Goal: Use online tool/utility: Utilize a website feature to perform a specific function

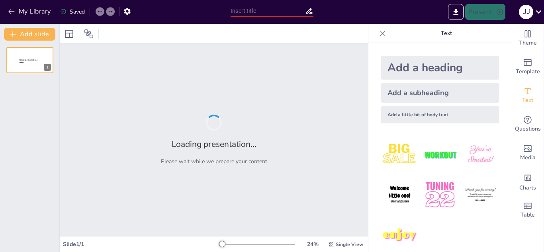
type input "La Influencia de los Valores en la Toma de Decisiones"
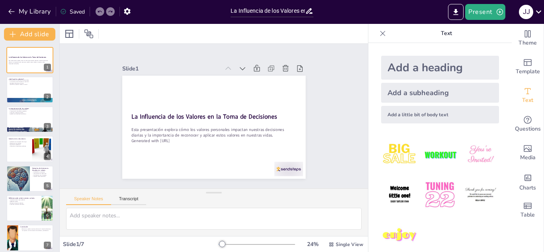
scroll to position [11, 0]
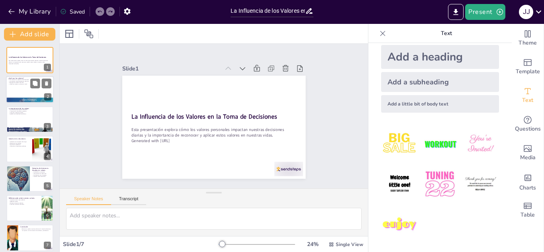
click at [34, 92] on div at bounding box center [30, 89] width 48 height 27
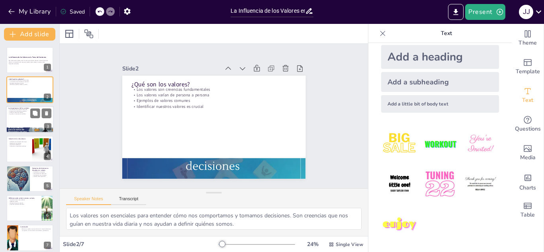
click at [38, 119] on div at bounding box center [30, 119] width 48 height 27
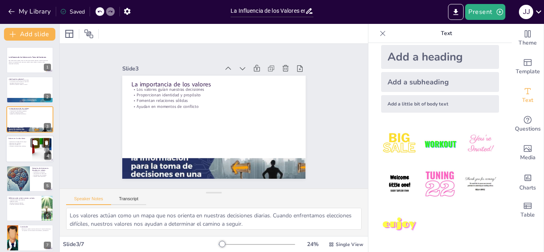
click at [33, 148] on div at bounding box center [41, 149] width 32 height 24
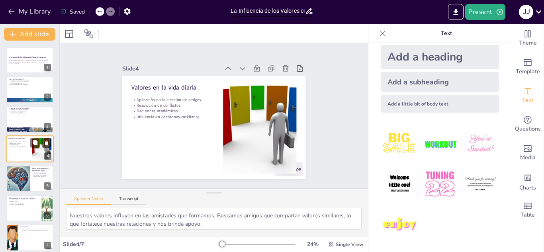
scroll to position [3, 0]
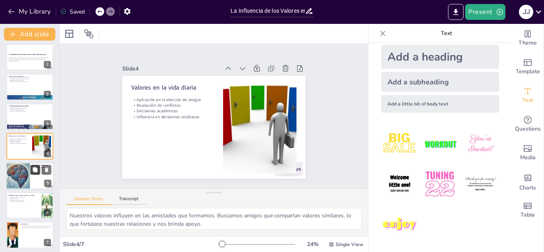
click at [32, 170] on icon at bounding box center [35, 170] width 6 height 6
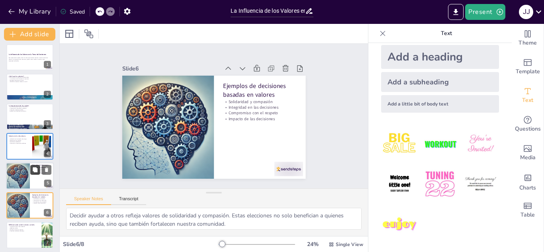
scroll to position [35, 0]
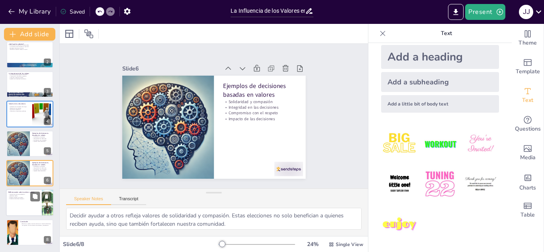
click at [29, 202] on div at bounding box center [30, 202] width 48 height 27
type textarea "La auto-reflexión es un proceso valioso que nos ayuda a entender mejor nuestros…"
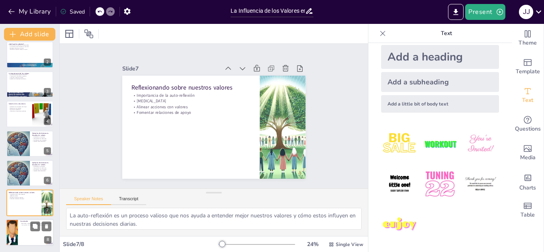
click at [26, 230] on div at bounding box center [30, 232] width 48 height 27
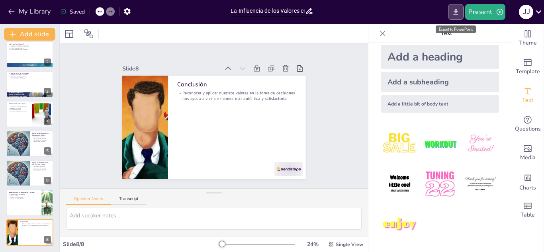
click at [451, 18] on button "Export to PowerPoint" at bounding box center [456, 12] width 16 height 16
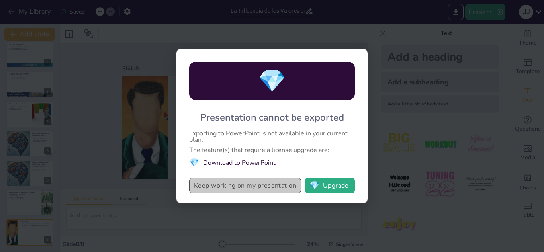
click at [269, 185] on button "Keep working on my presentation" at bounding box center [245, 186] width 112 height 16
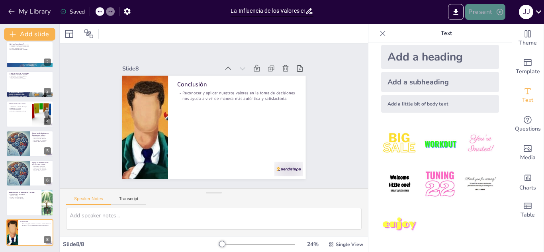
click at [492, 13] on button "Present" at bounding box center [485, 12] width 40 height 16
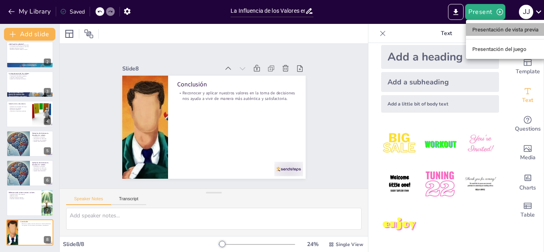
click at [503, 31] on font "Presentación de vista previa" at bounding box center [505, 30] width 66 height 6
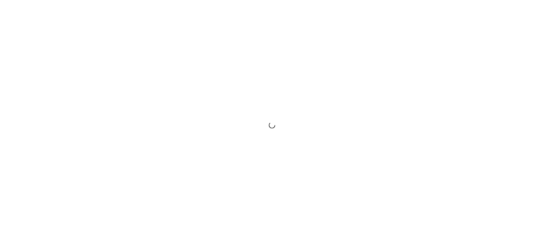
drag, startPoint x: 0, startPoint y: 0, endPoint x: 527, endPoint y: 17, distance: 526.8
click at [527, 17] on div at bounding box center [272, 126] width 544 height 252
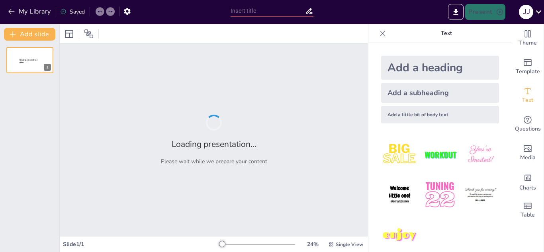
scroll to position [11, 0]
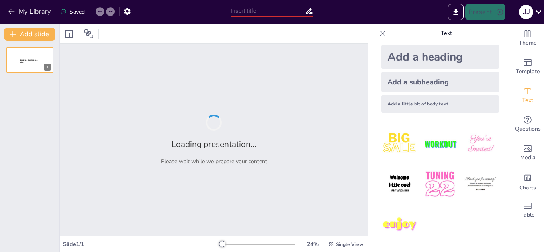
type input "La Influencia de los Valores en la Toma de Decisiones"
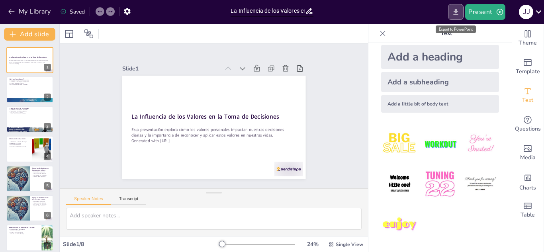
click at [458, 12] on icon "Export to PowerPoint" at bounding box center [455, 12] width 8 height 8
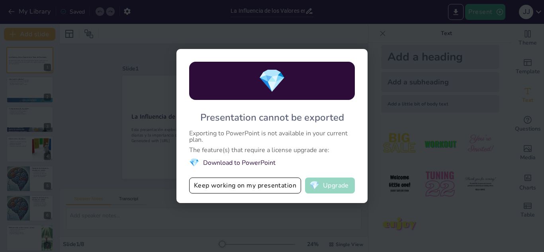
click at [328, 185] on button "💎 Upgrade" at bounding box center [330, 186] width 50 height 16
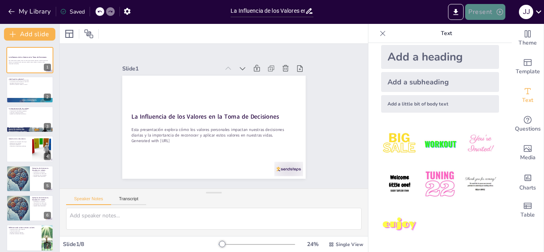
click at [493, 10] on button "Present" at bounding box center [485, 12] width 40 height 16
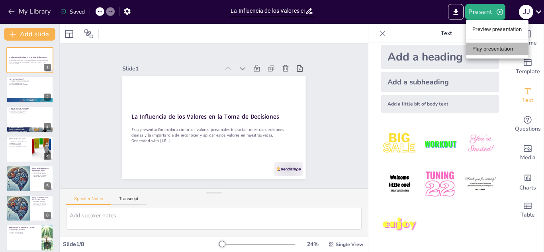
click at [489, 53] on li "Play presentation" at bounding box center [497, 49] width 62 height 13
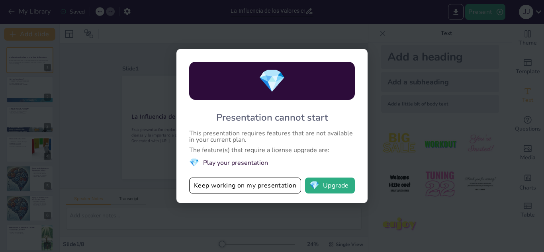
click at [390, 37] on div "💎 Presentation cannot start This presentation requires features that are not av…" at bounding box center [272, 126] width 544 height 252
